Goal: Task Accomplishment & Management: Complete application form

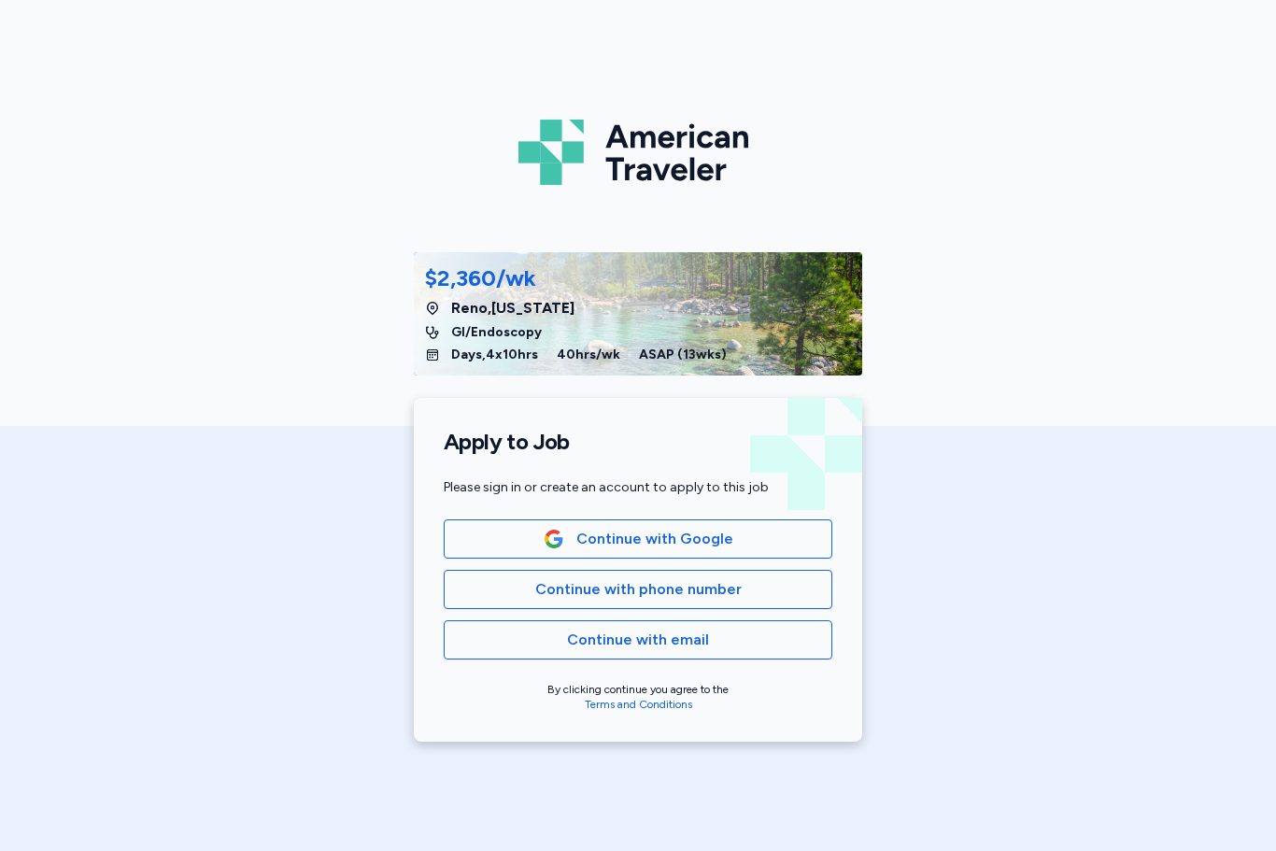
scroll to position [279, 0]
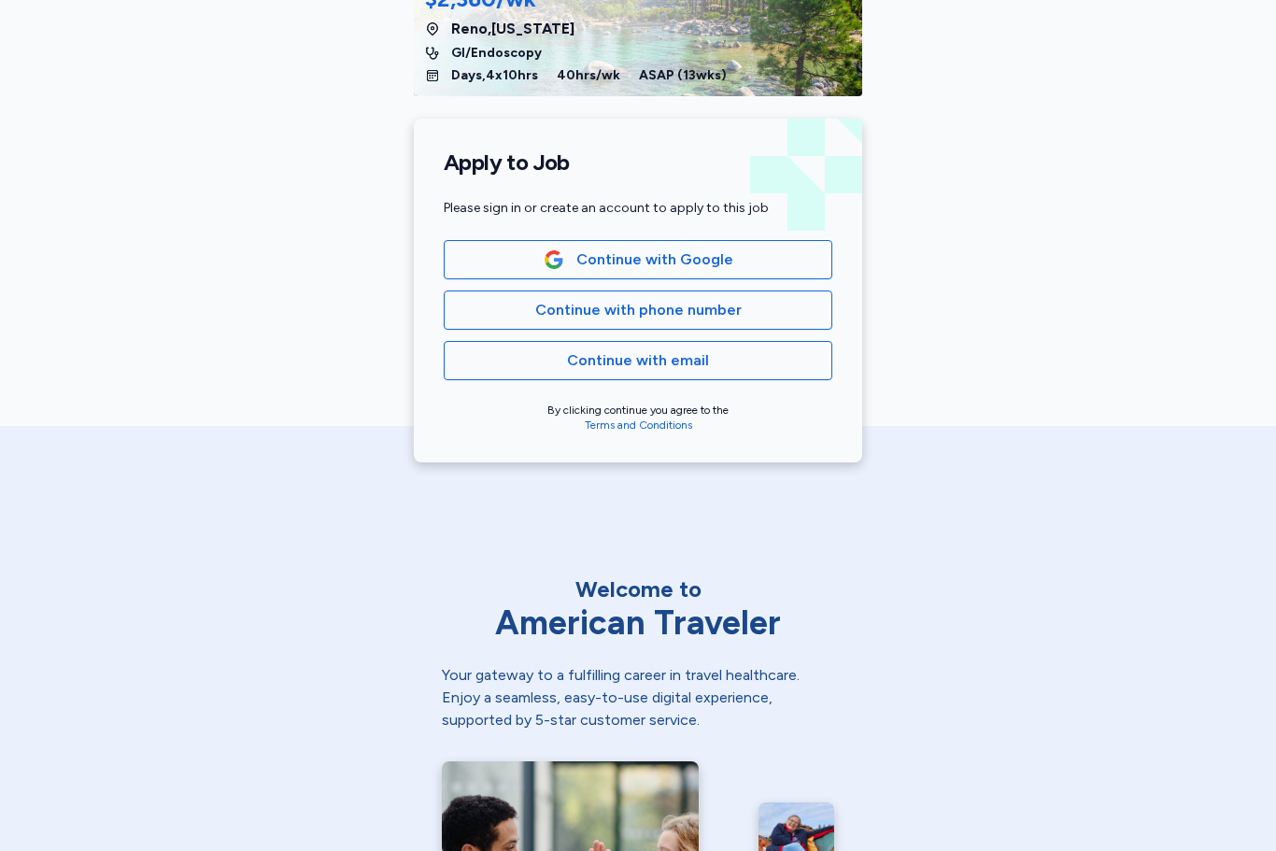
click at [646, 356] on span "Continue with email" at bounding box center [638, 360] width 142 height 22
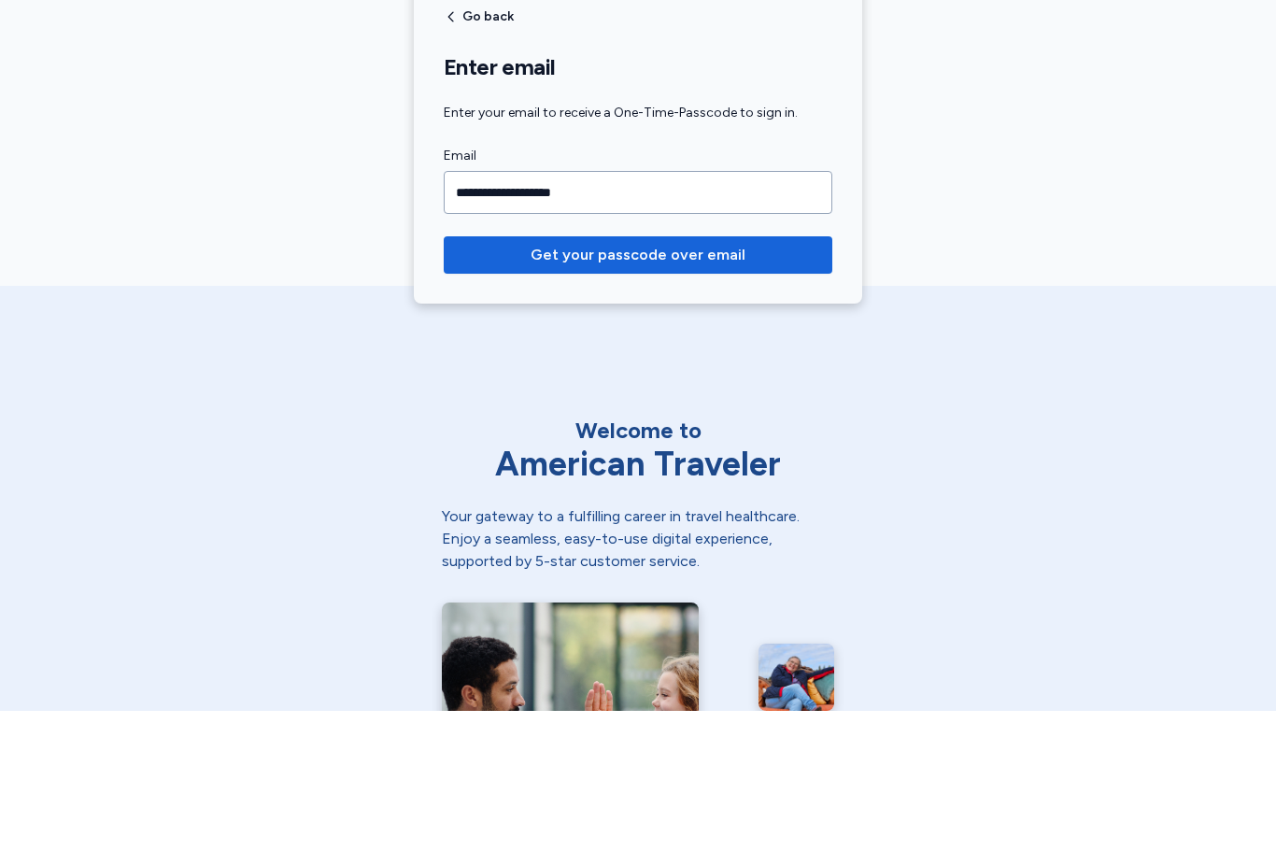
type input "**********"
click at [685, 376] on button "Get your passcode over email" at bounding box center [638, 394] width 389 height 37
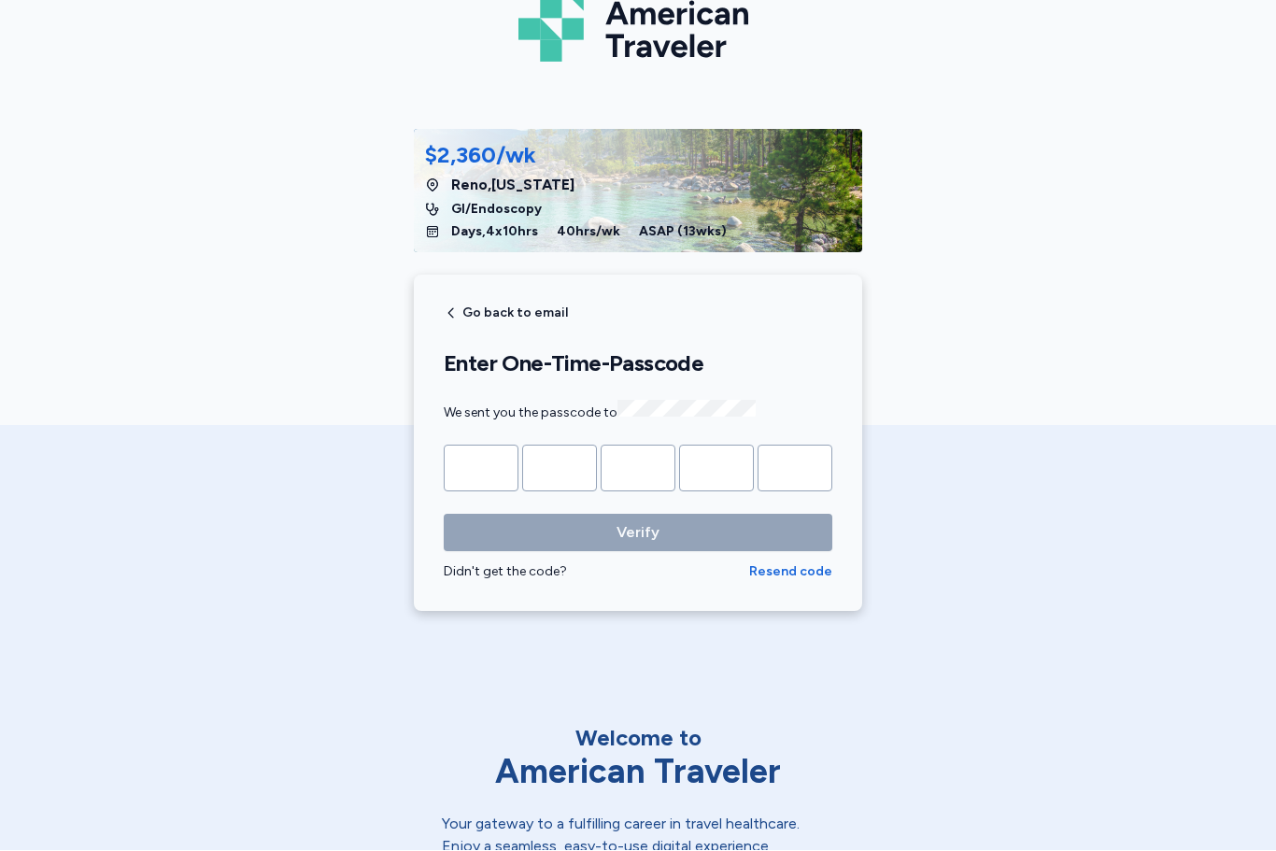
scroll to position [123, 0]
click at [487, 457] on input "Please enter OTP character 1" at bounding box center [481, 468] width 75 height 47
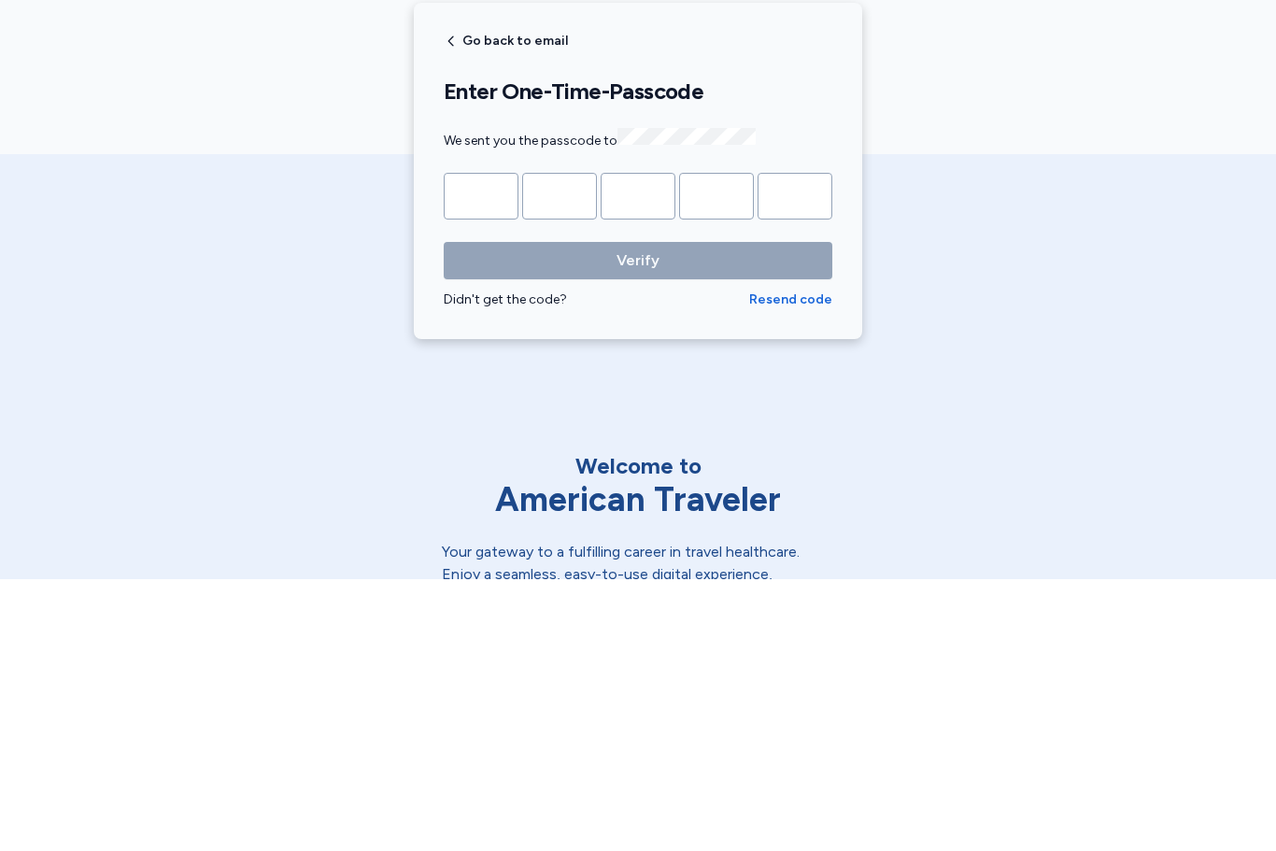
type input "*"
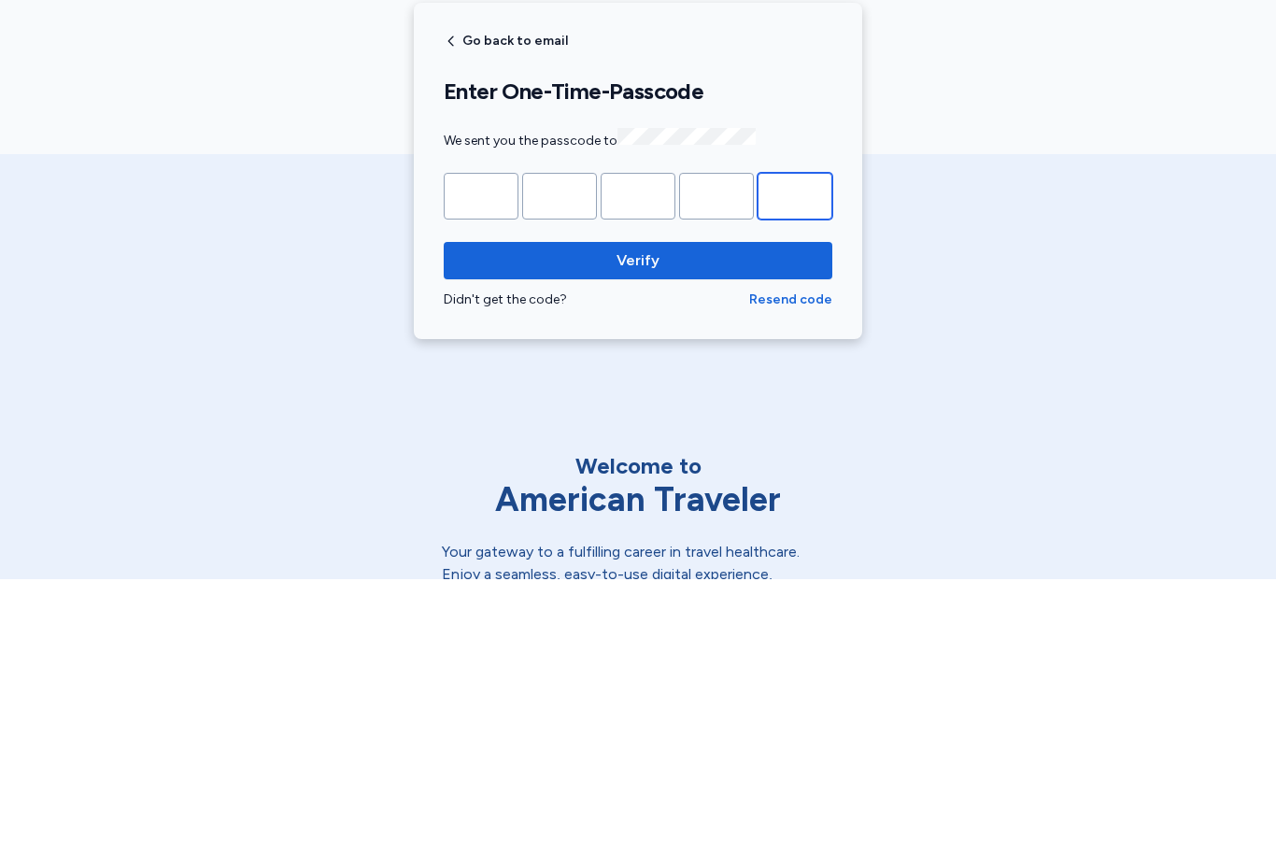
type input "*"
click at [657, 521] on span "Verify" at bounding box center [638, 532] width 43 height 22
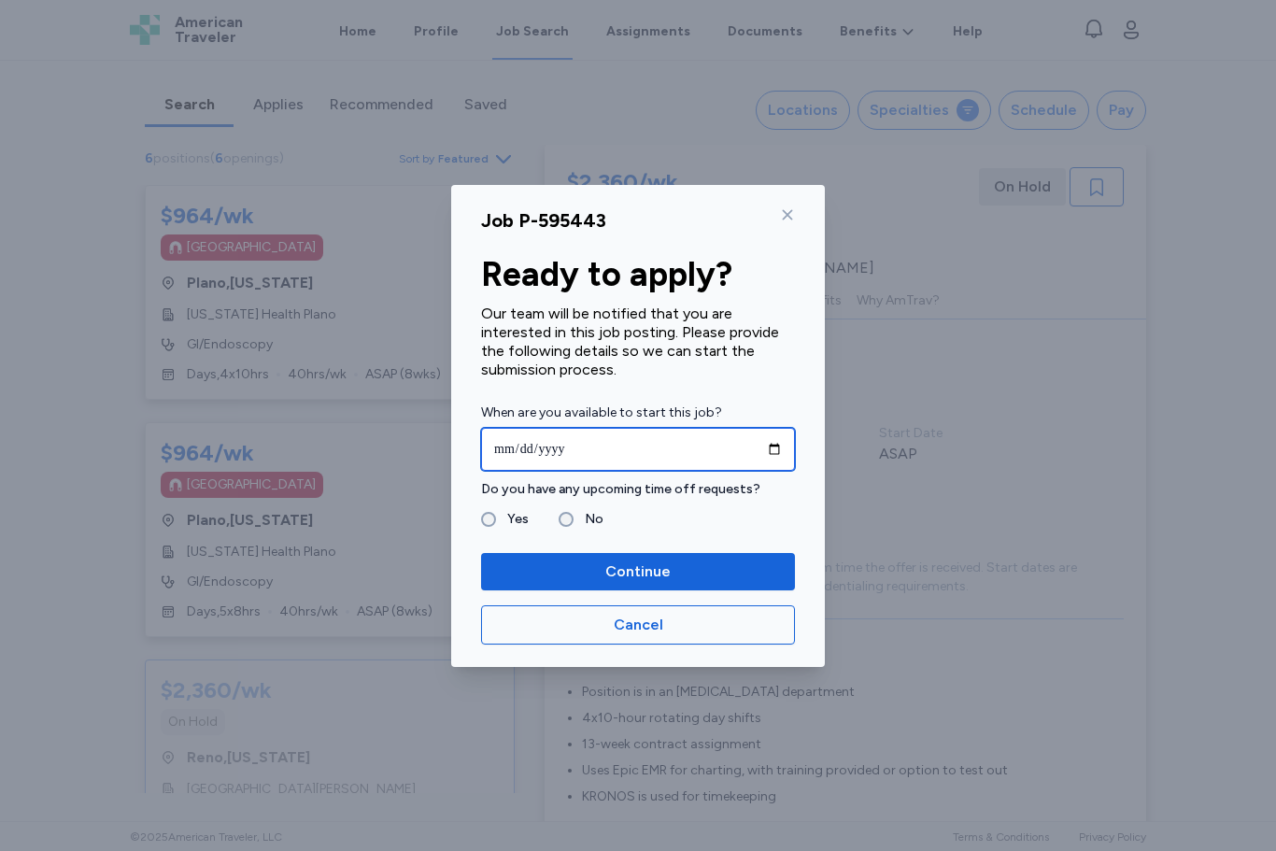
click at [582, 441] on input "date" at bounding box center [638, 449] width 314 height 43
type input "**********"
click at [574, 517] on label "No" at bounding box center [589, 519] width 30 height 22
click at [656, 576] on span "Continue" at bounding box center [637, 572] width 65 height 22
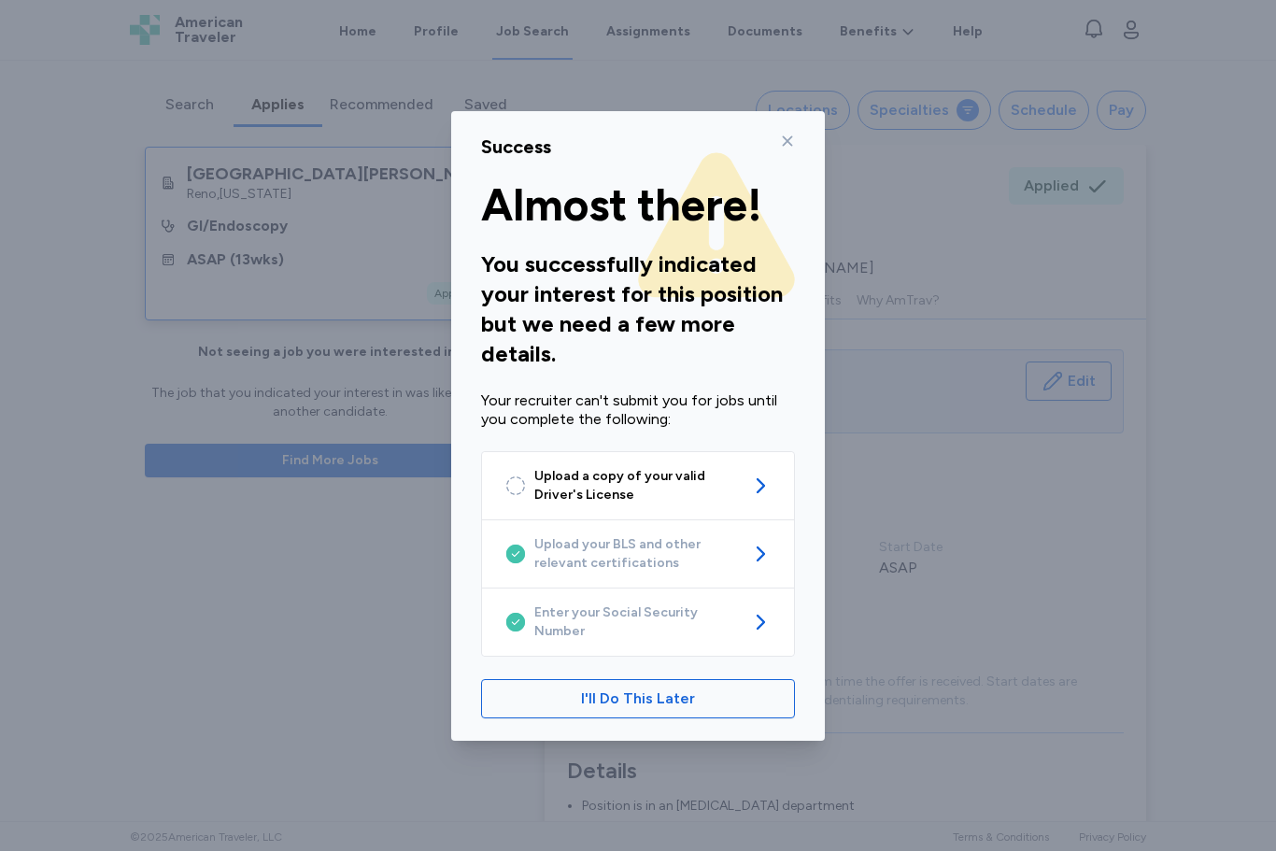
click at [768, 478] on link "Upload a copy of your valid Driver's License" at bounding box center [638, 485] width 312 height 67
click at [791, 145] on icon at bounding box center [788, 140] width 10 height 10
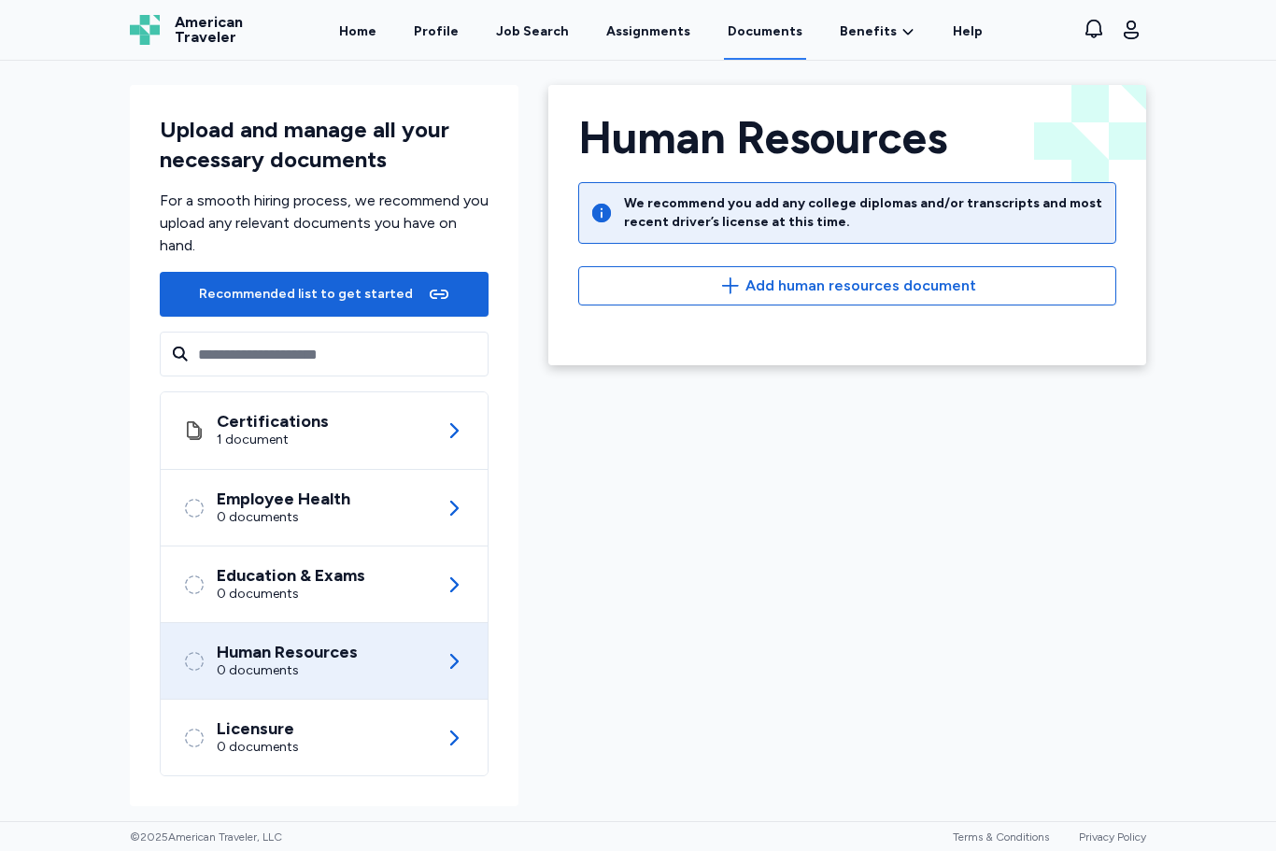
scroll to position [6, 0]
click at [269, 398] on div "Certifications 1 document" at bounding box center [324, 430] width 282 height 77
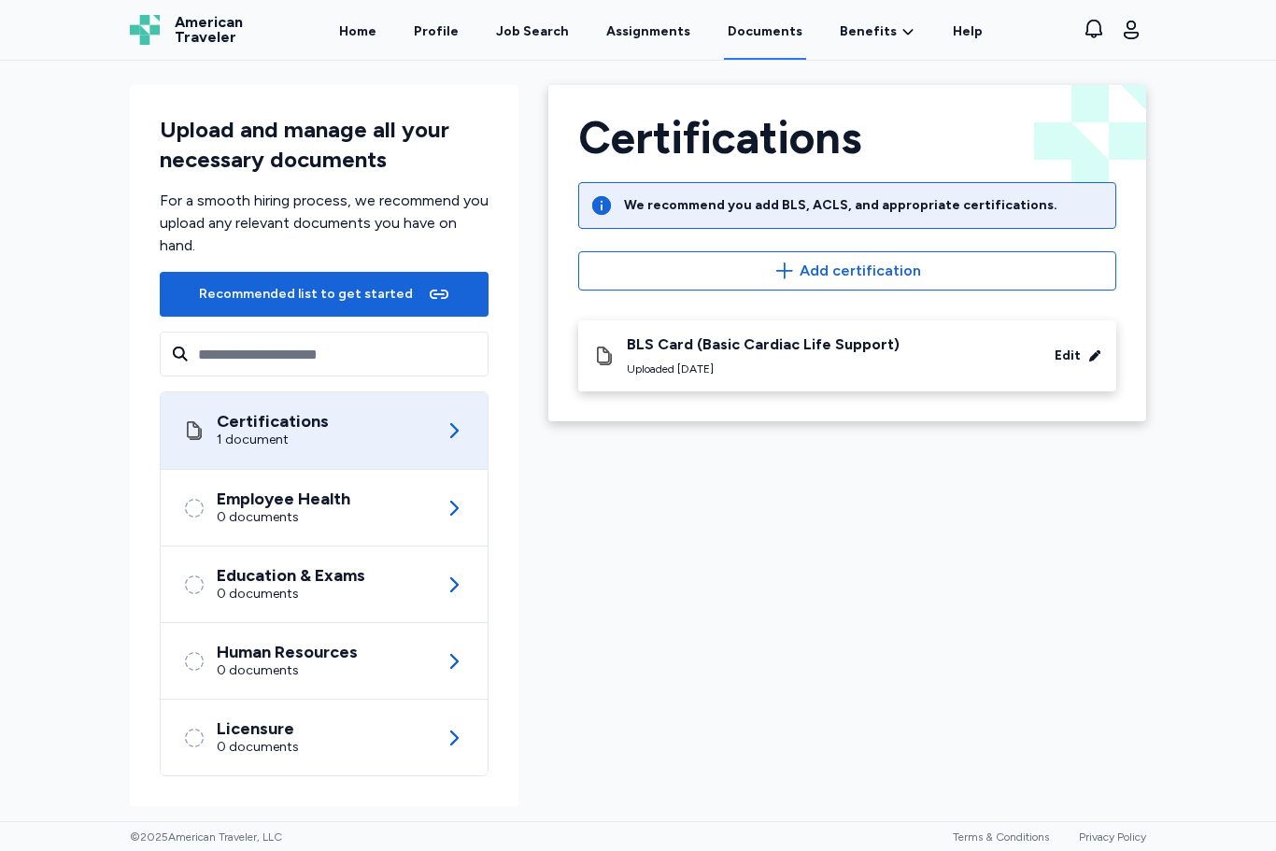
click at [802, 364] on div "Uploaded [DATE]" at bounding box center [763, 369] width 273 height 15
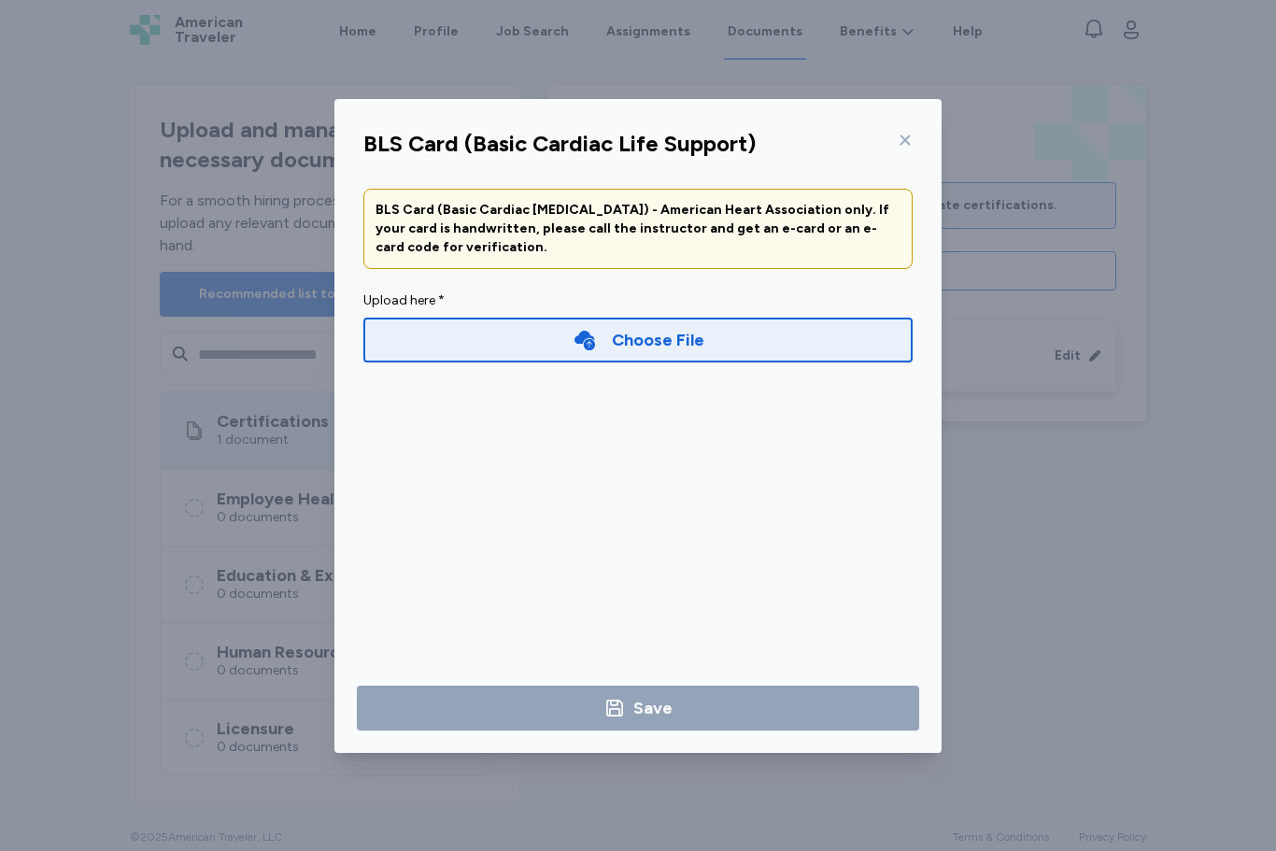
click at [697, 340] on div "Choose File" at bounding box center [658, 340] width 92 height 26
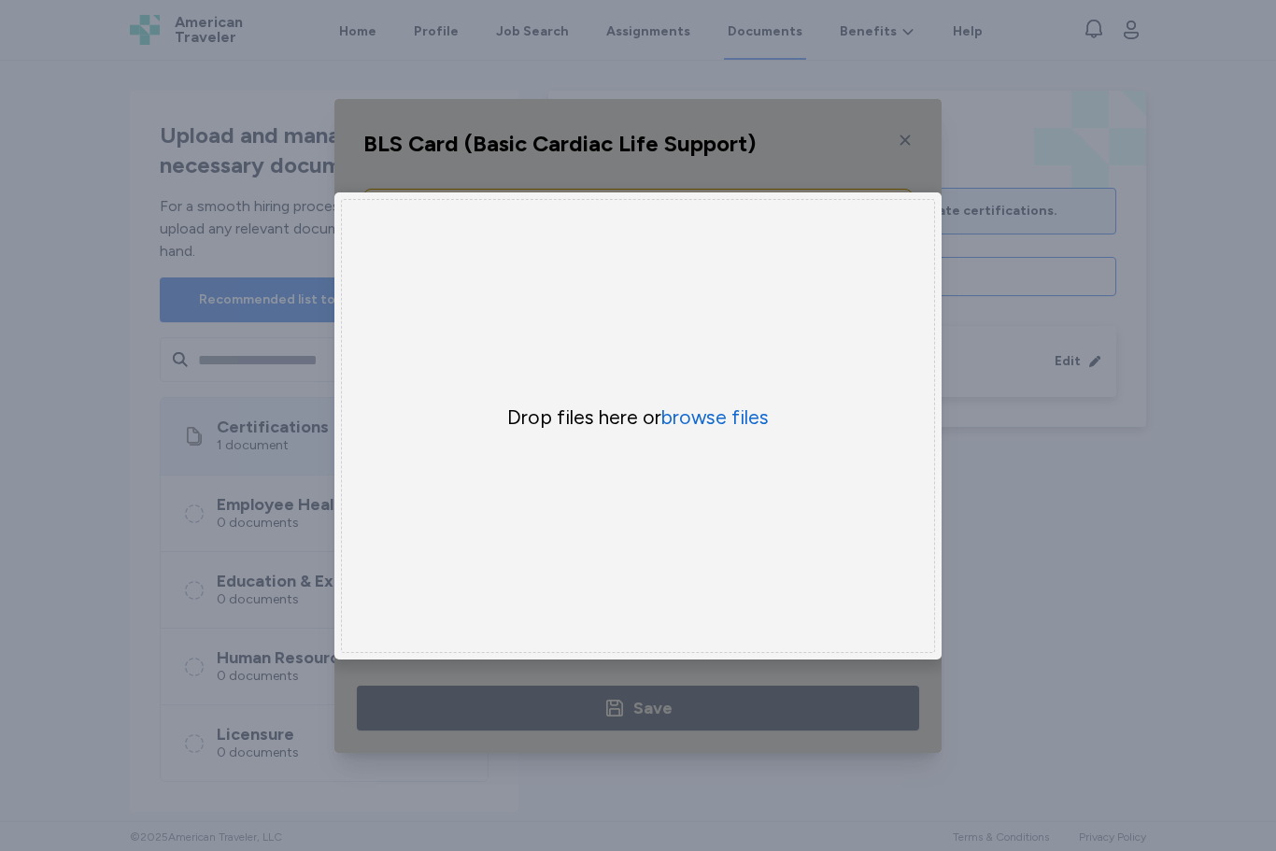
click at [714, 424] on button "browse files" at bounding box center [714, 418] width 107 height 26
click at [717, 409] on button "browse files" at bounding box center [714, 418] width 107 height 26
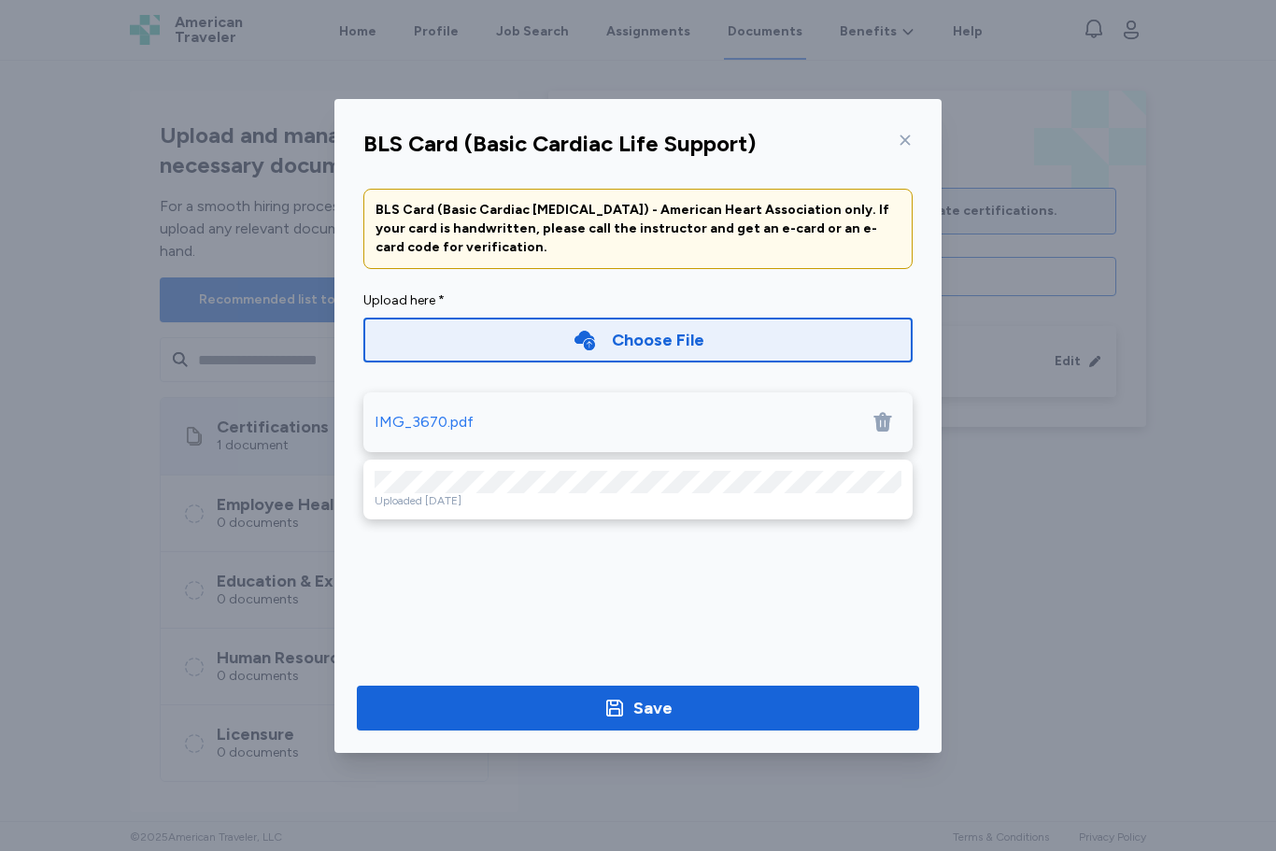
click at [690, 715] on span "Save" at bounding box center [638, 708] width 532 height 26
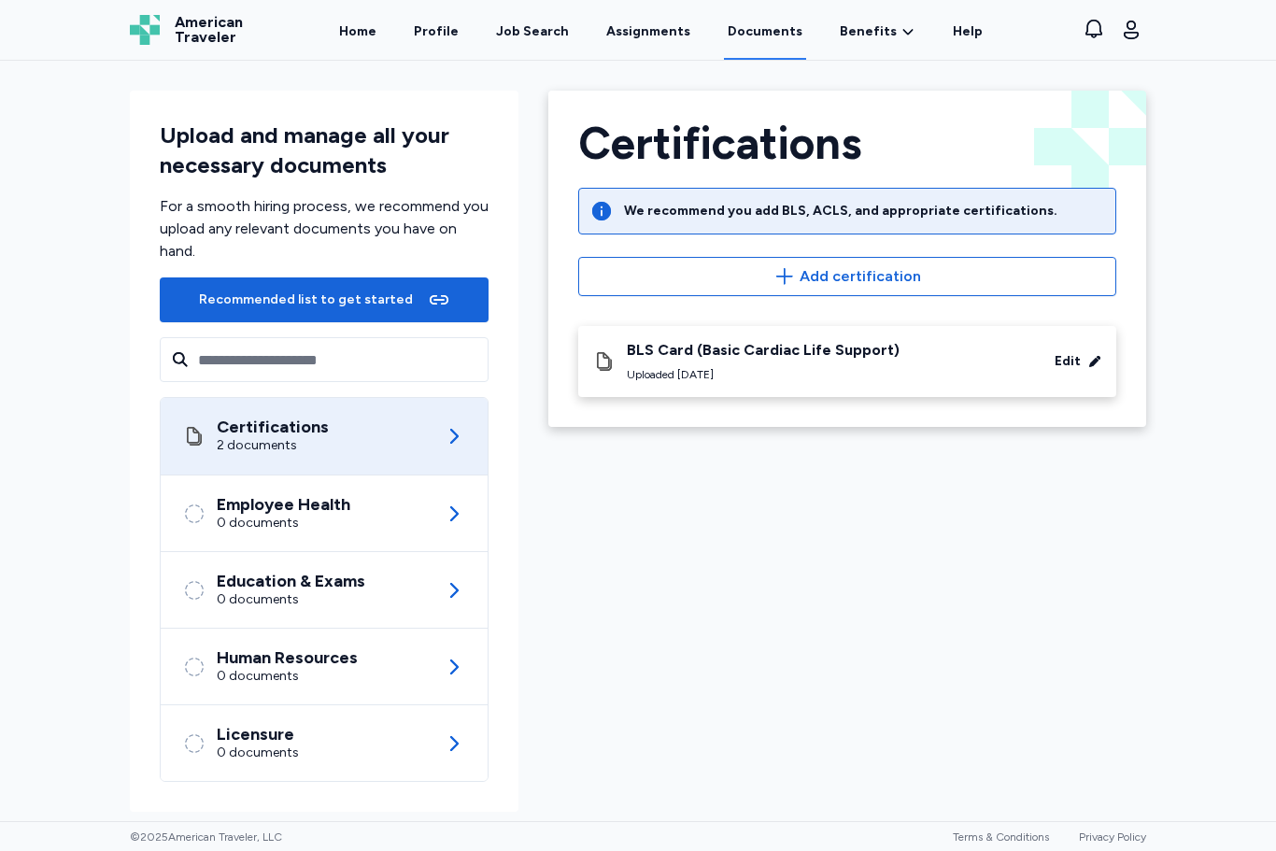
click at [436, 502] on div "Employee Health 0 documents" at bounding box center [324, 514] width 282 height 76
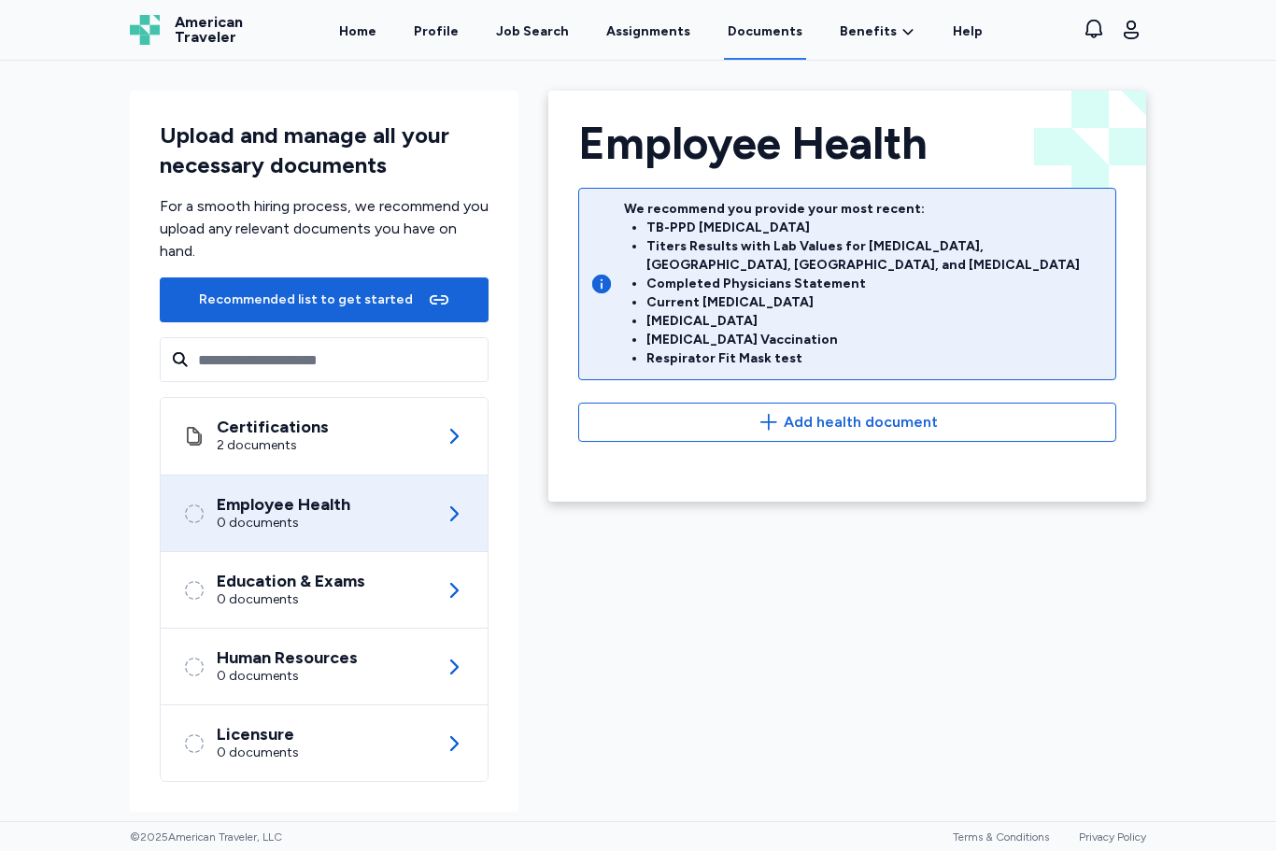
click at [873, 411] on span "Add health document" at bounding box center [861, 422] width 154 height 22
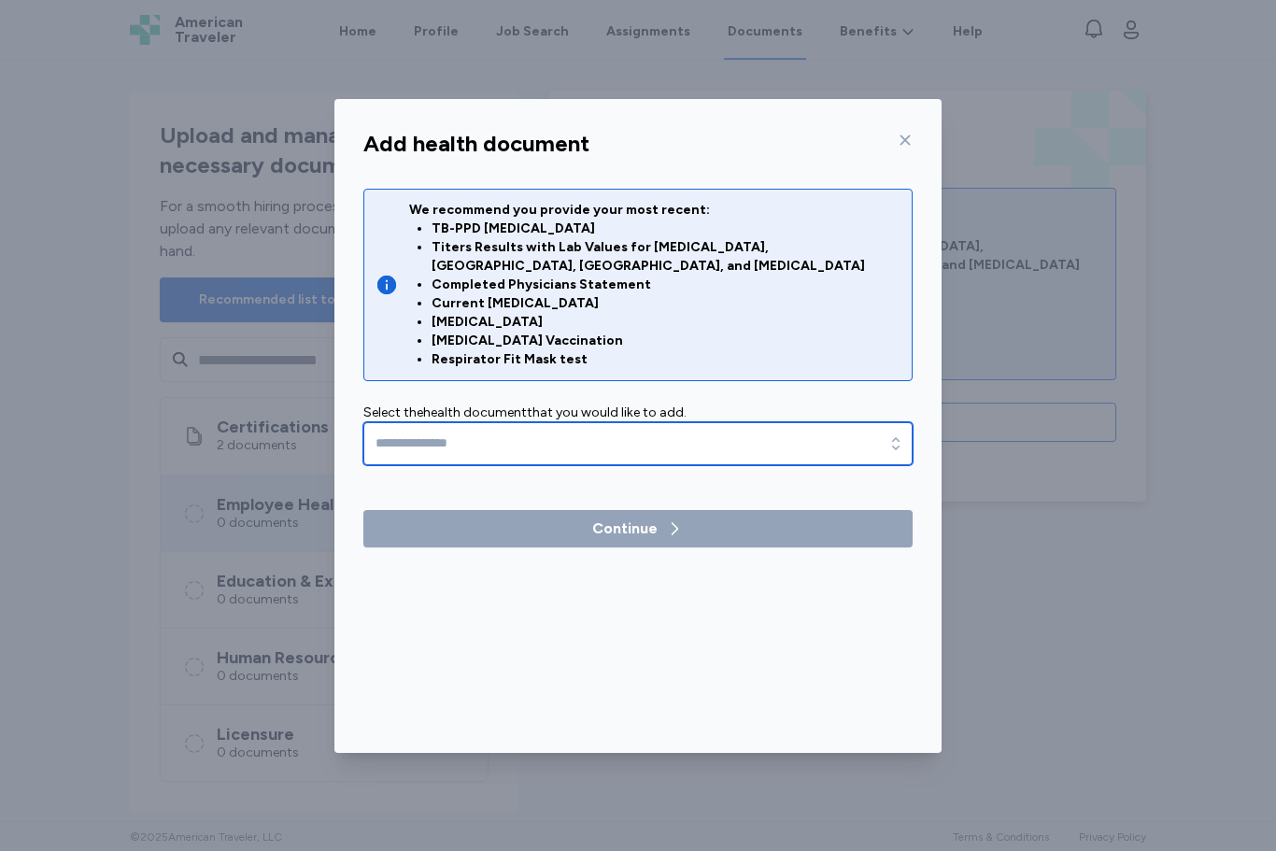
click at [900, 434] on icon "button" at bounding box center [896, 443] width 19 height 19
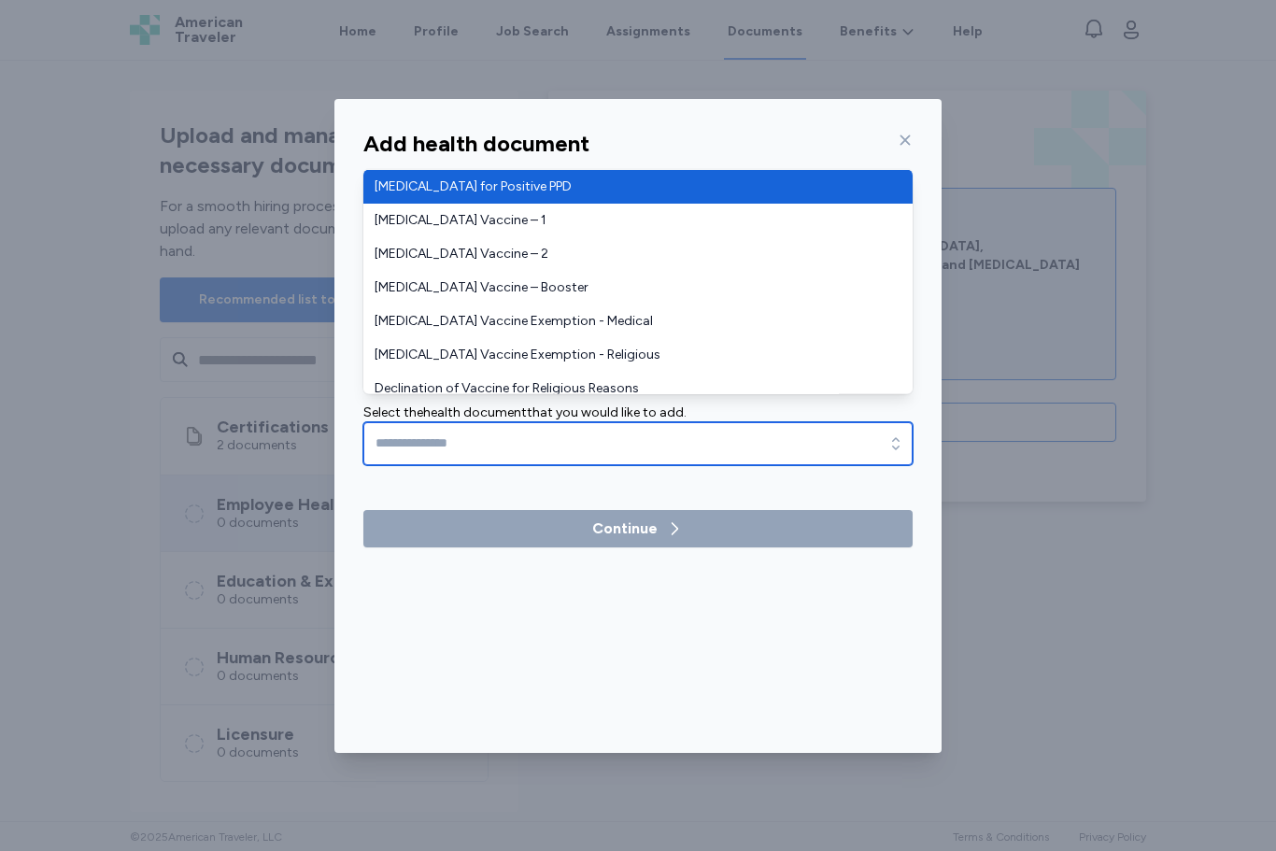
type input "**********"
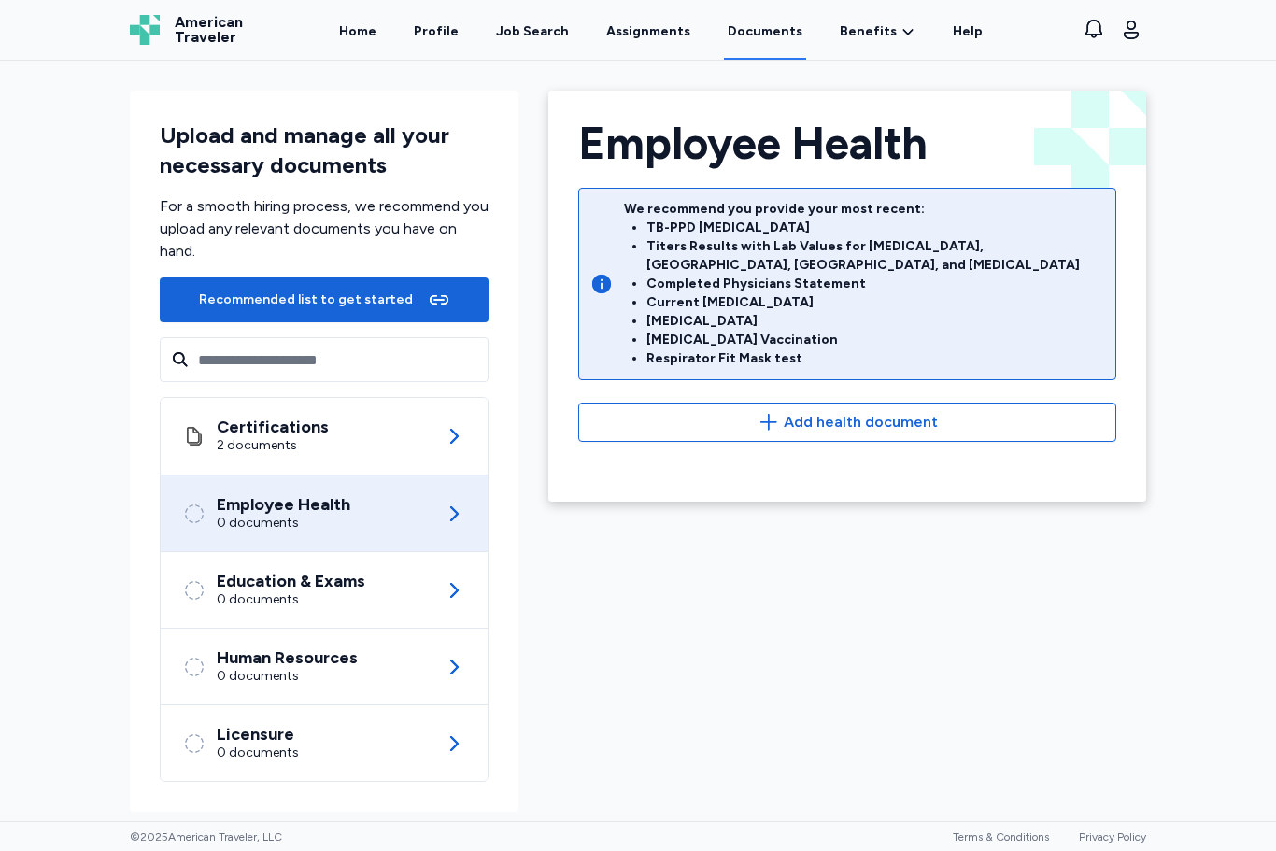
click at [873, 411] on span "Add health document" at bounding box center [861, 422] width 154 height 22
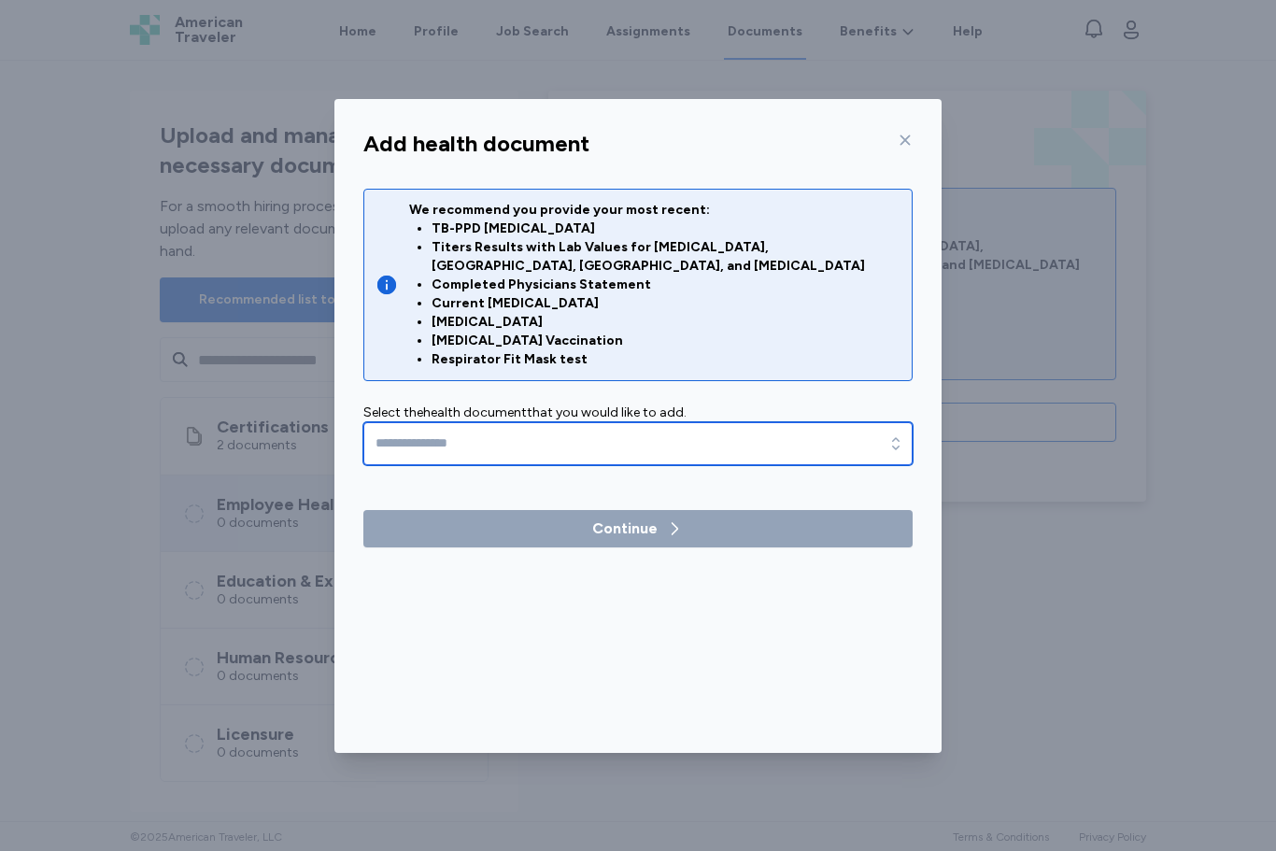
click at [901, 434] on icon "button" at bounding box center [896, 443] width 19 height 19
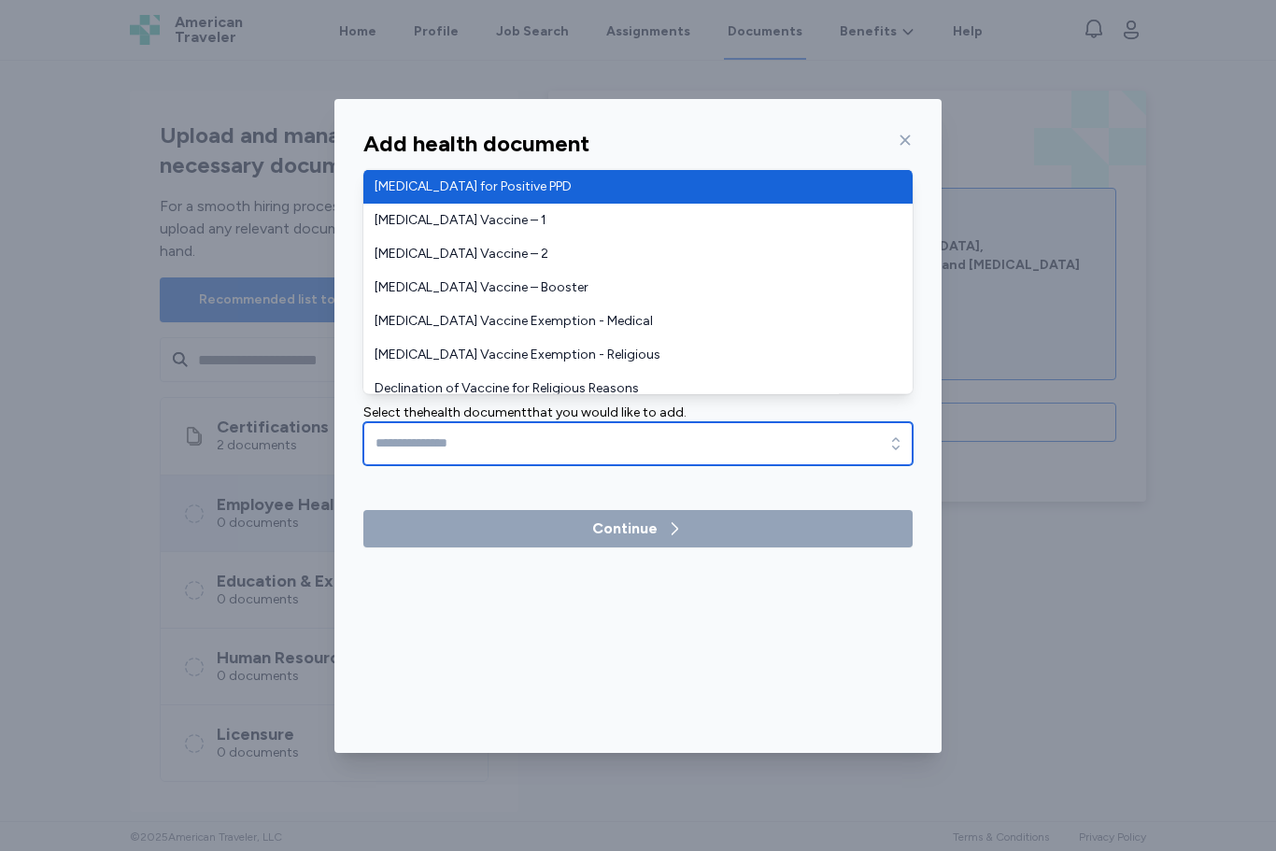
type input "**********"
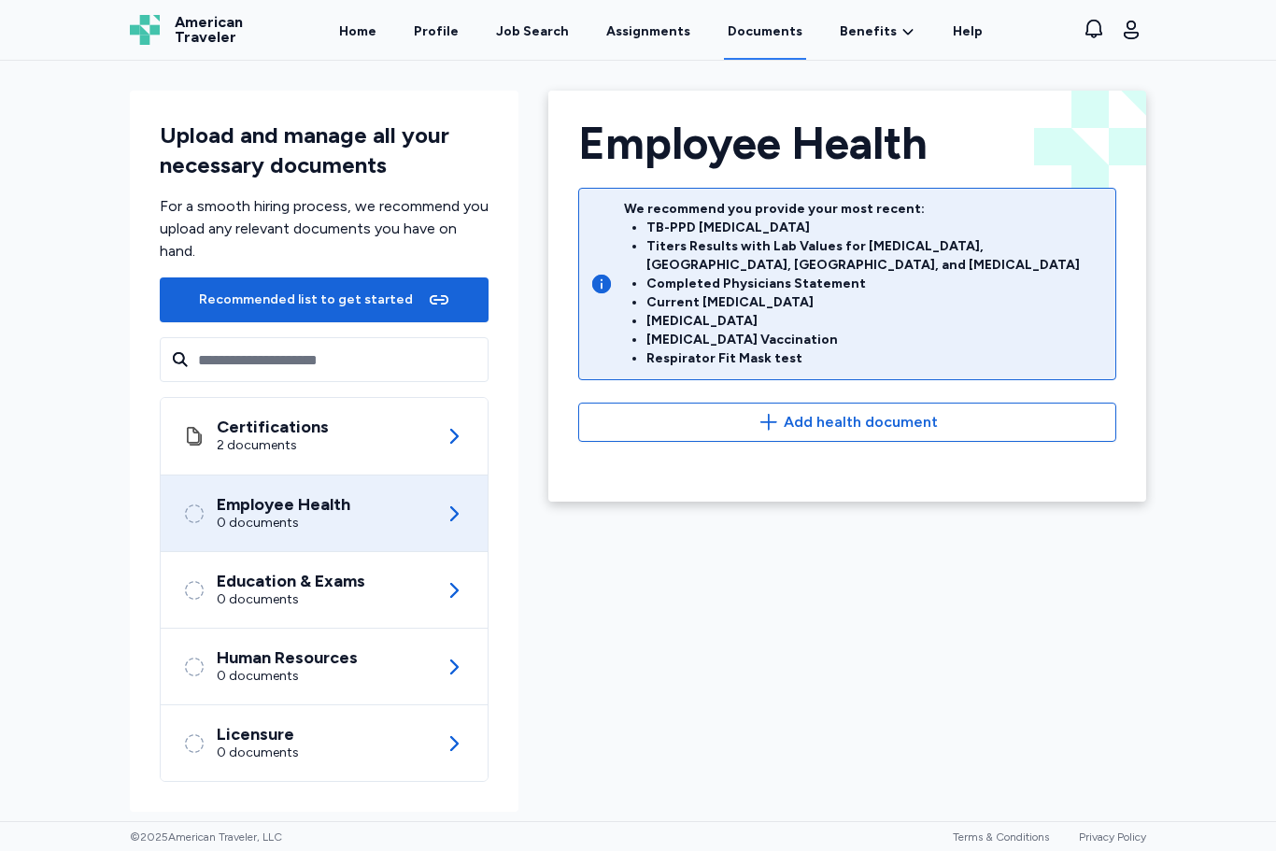
click at [652, 25] on link "Assignments" at bounding box center [649, 30] width 92 height 60
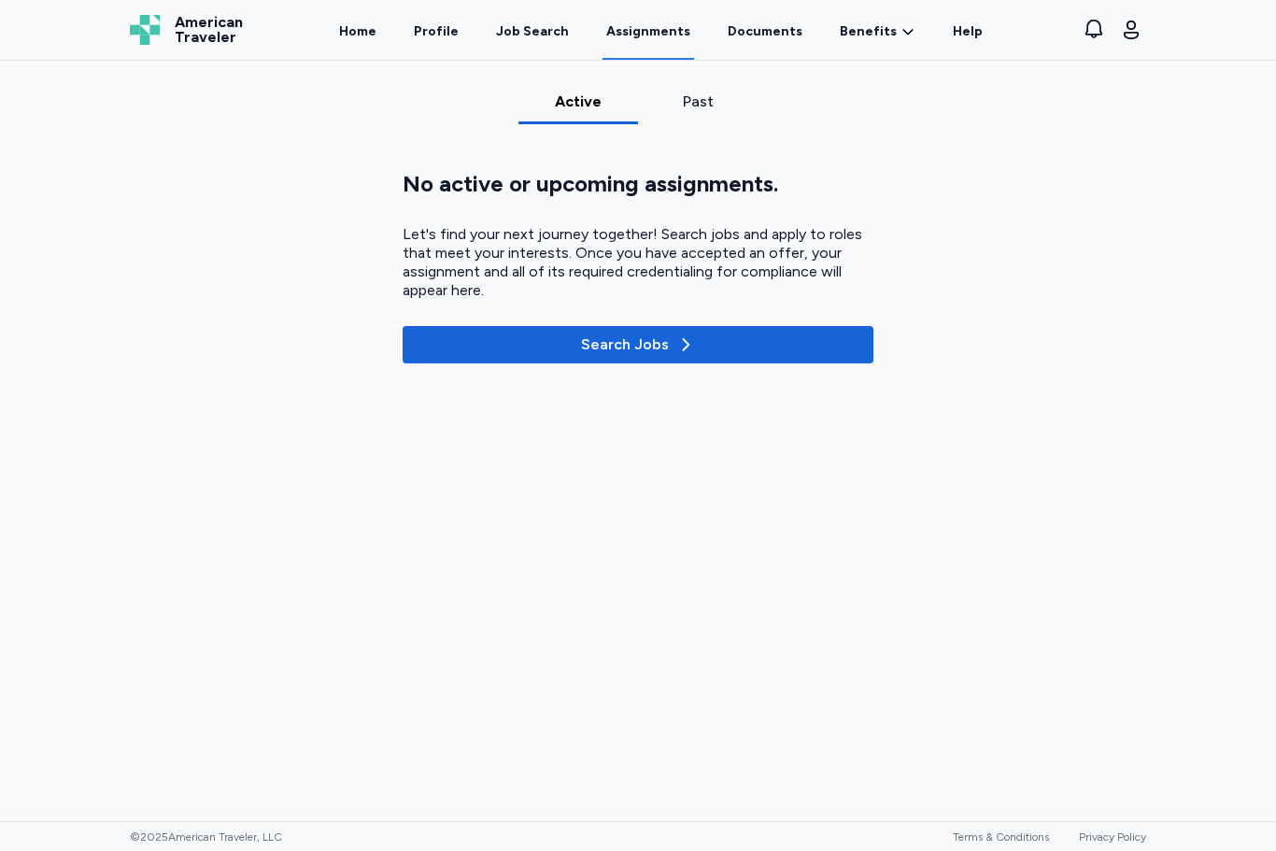
click at [535, 24] on div "Job Search" at bounding box center [532, 31] width 73 height 19
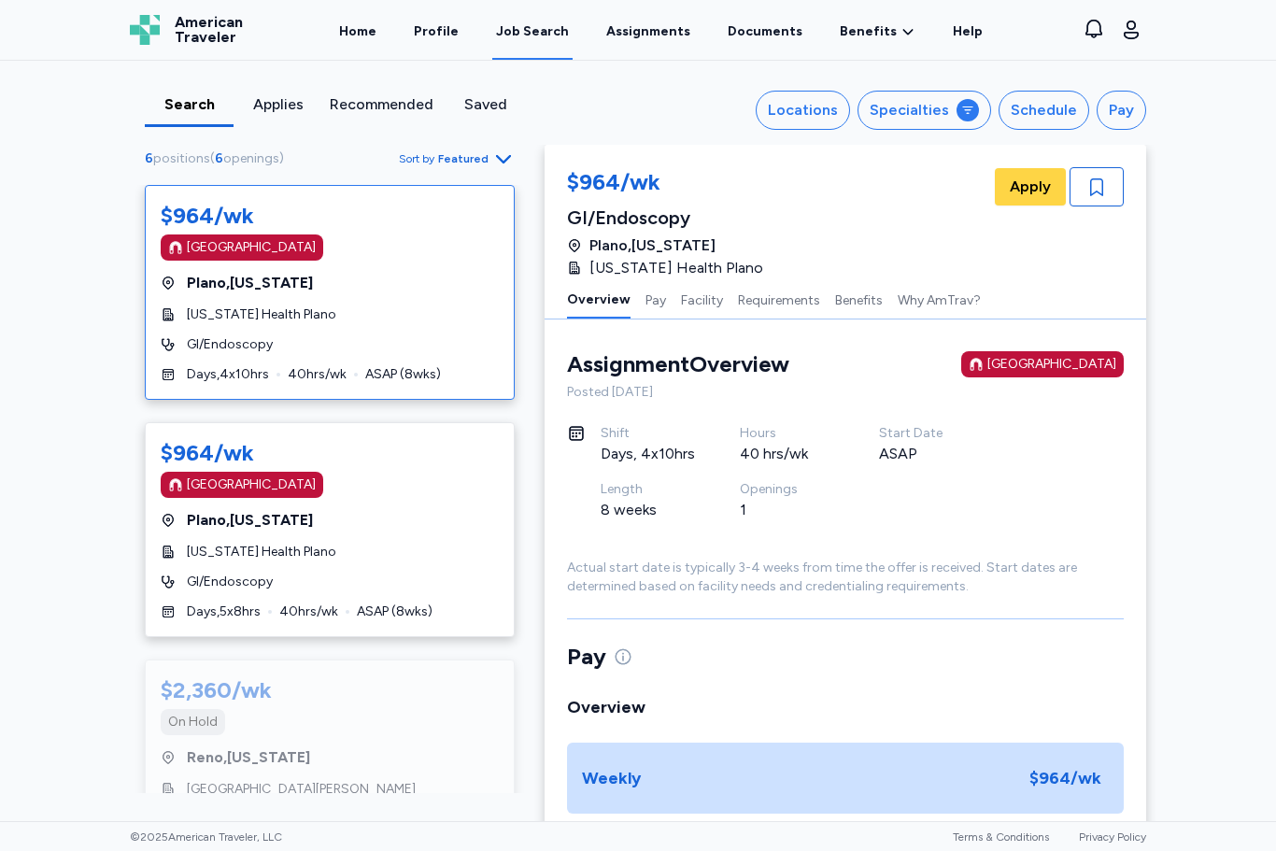
click at [455, 23] on link "Profile" at bounding box center [436, 30] width 52 height 60
